Goal: Task Accomplishment & Management: Use online tool/utility

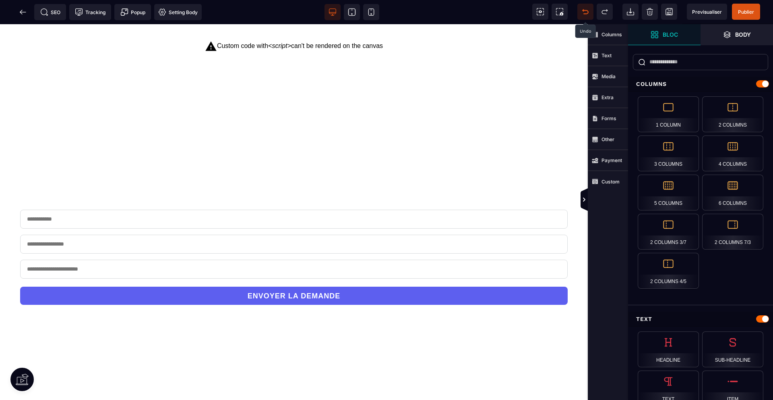
click at [588, 8] on icon at bounding box center [586, 12] width 8 height 8
click at [588, 6] on span at bounding box center [586, 12] width 16 height 16
click at [23, 10] on icon at bounding box center [23, 12] width 8 height 8
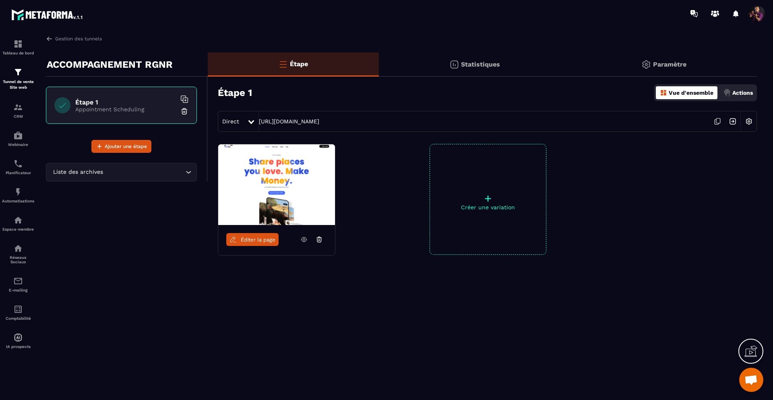
click at [186, 174] on icon "Search for option" at bounding box center [188, 172] width 8 height 8
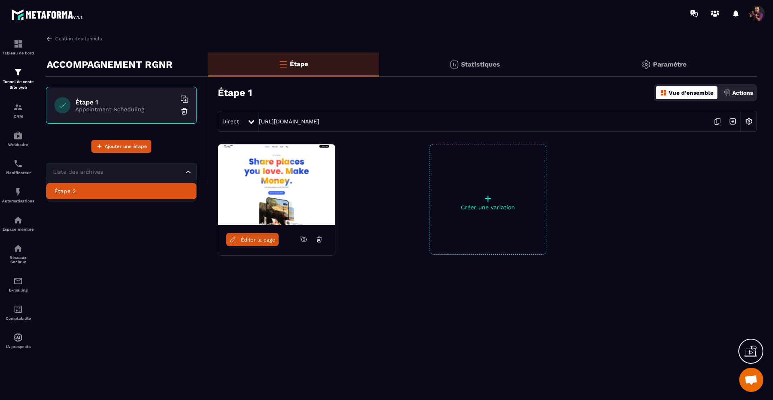
click at [135, 195] on li "Étape 2" at bounding box center [121, 191] width 150 height 16
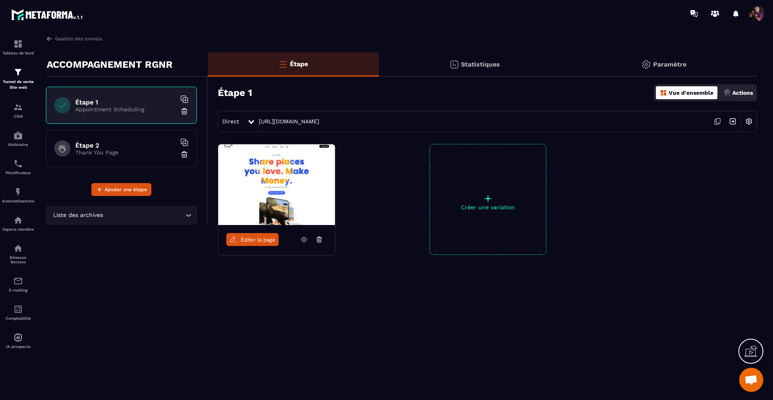
click at [124, 145] on h6 "Étape 2" at bounding box center [125, 145] width 101 height 8
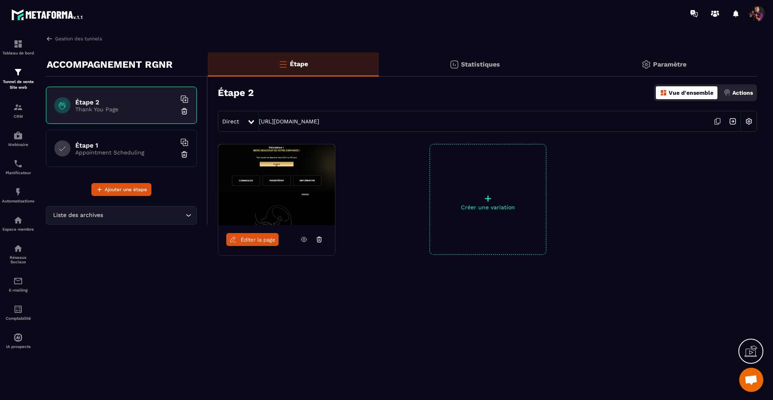
click at [185, 153] on img at bounding box center [184, 154] width 8 height 8
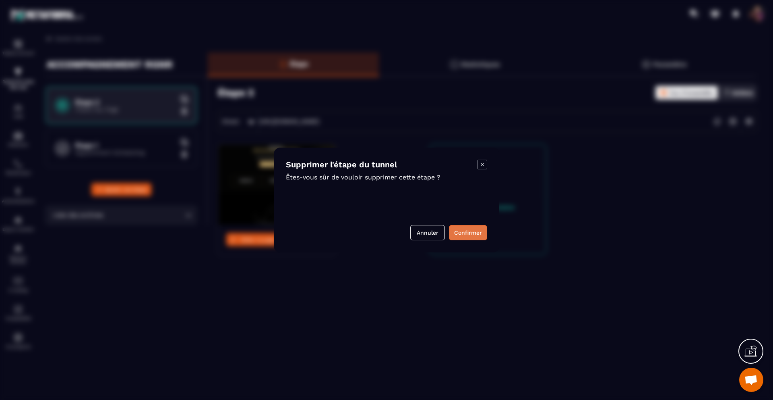
click at [464, 232] on button "Confirmer" at bounding box center [468, 232] width 38 height 15
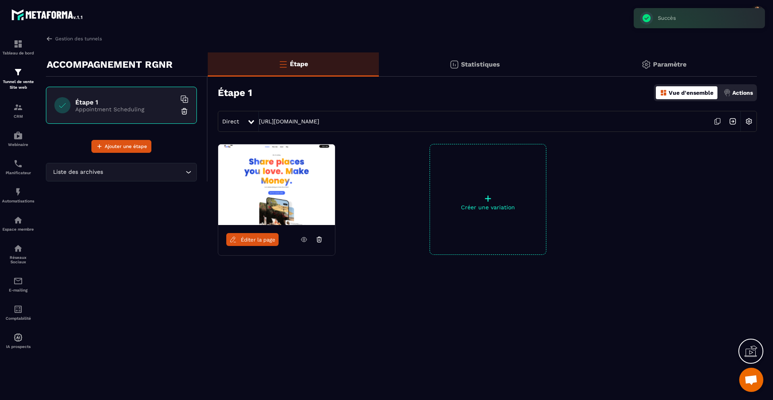
click at [269, 197] on img at bounding box center [276, 184] width 117 height 81
click at [251, 236] on span "Éditer la page" at bounding box center [258, 239] width 35 height 6
